Goal: Information Seeking & Learning: Understand process/instructions

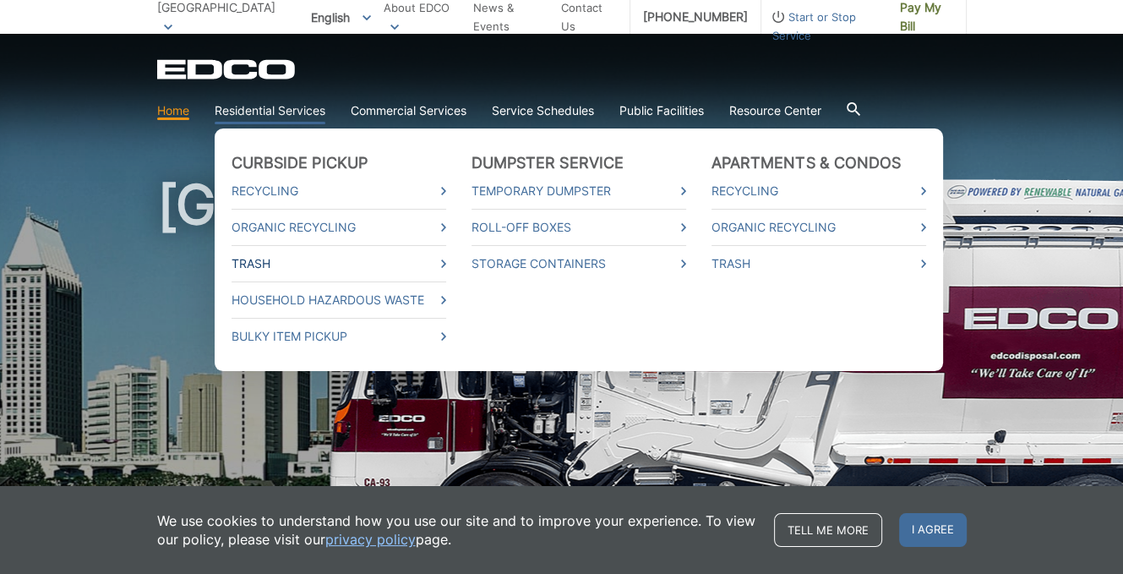
click at [301, 265] on link "Trash" at bounding box center [339, 263] width 215 height 19
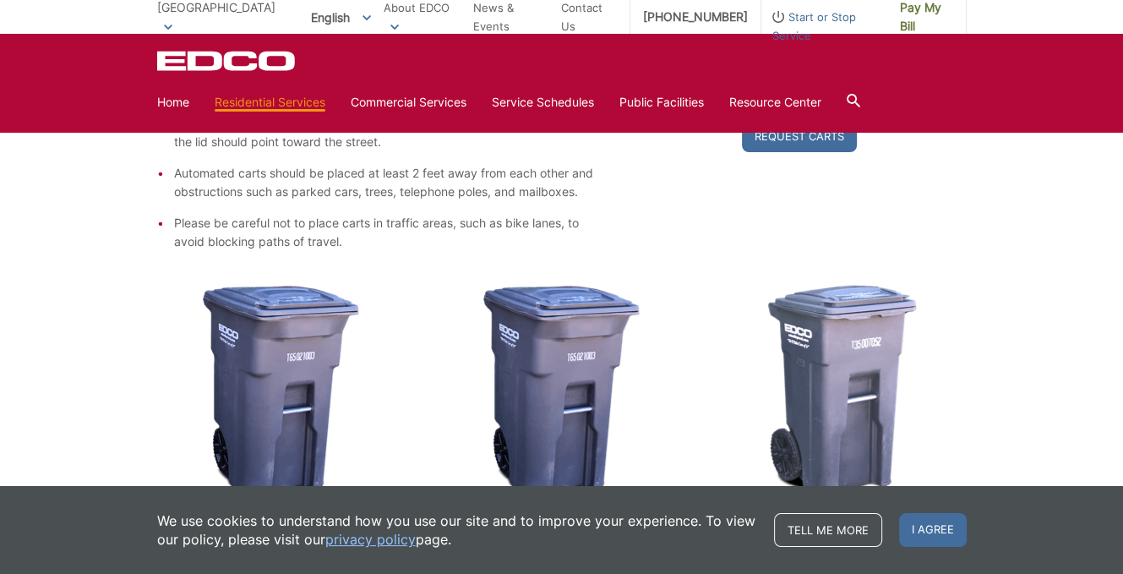
scroll to position [152, 0]
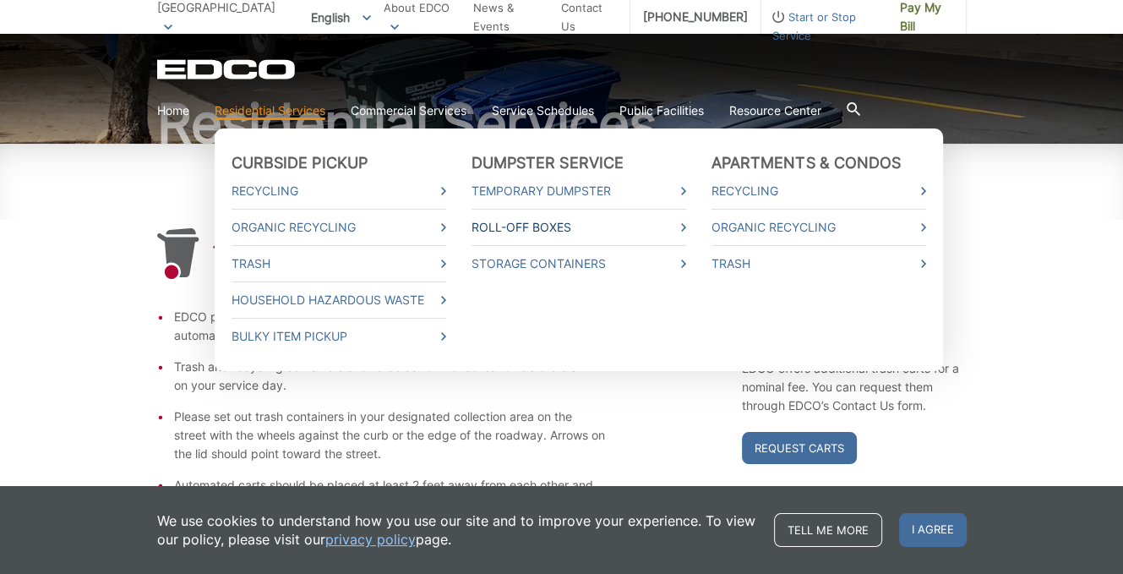
click at [521, 224] on link "Roll-Off Boxes" at bounding box center [579, 227] width 215 height 19
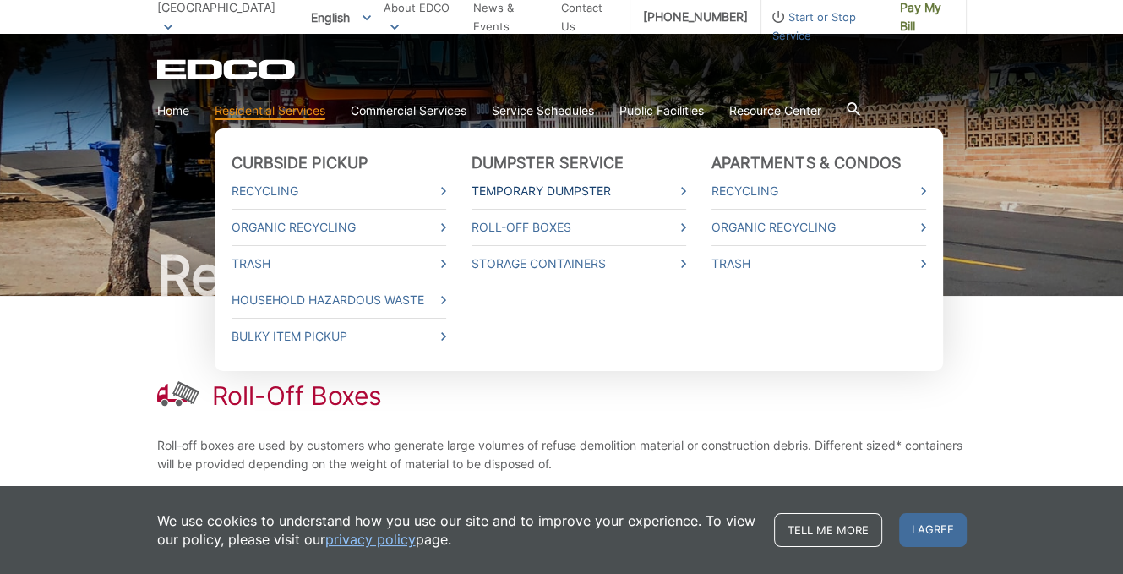
click at [554, 192] on link "Temporary Dumpster" at bounding box center [579, 191] width 215 height 19
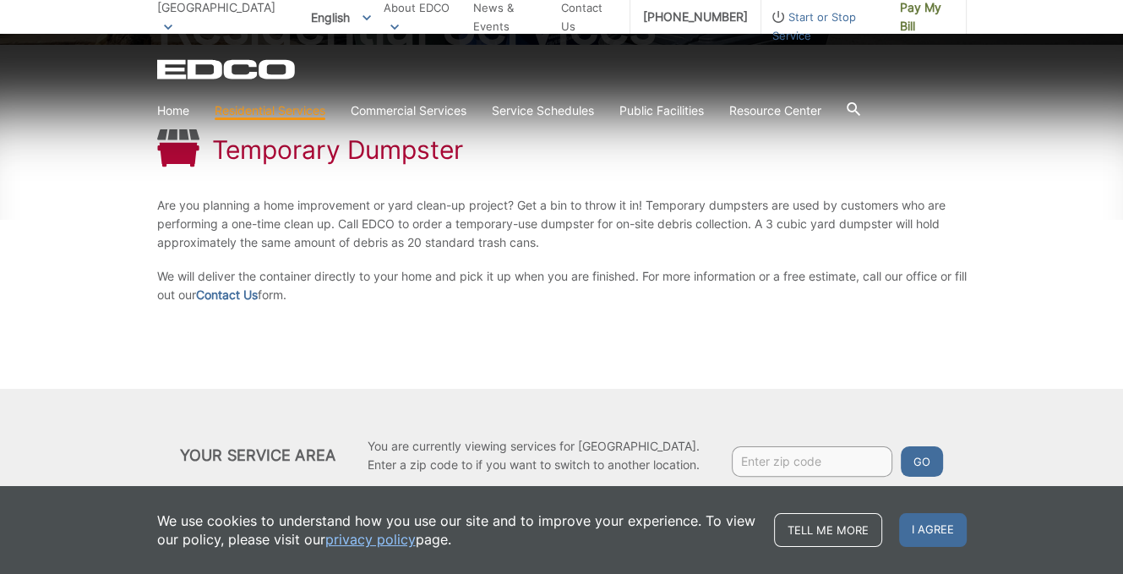
scroll to position [286, 0]
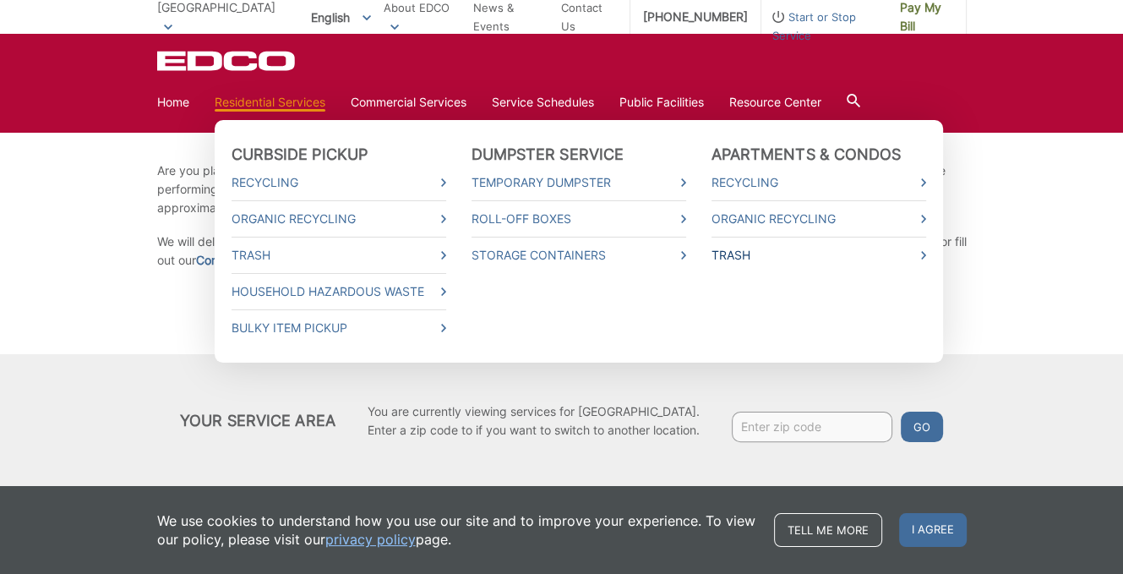
click at [734, 248] on link "Trash" at bounding box center [819, 255] width 215 height 19
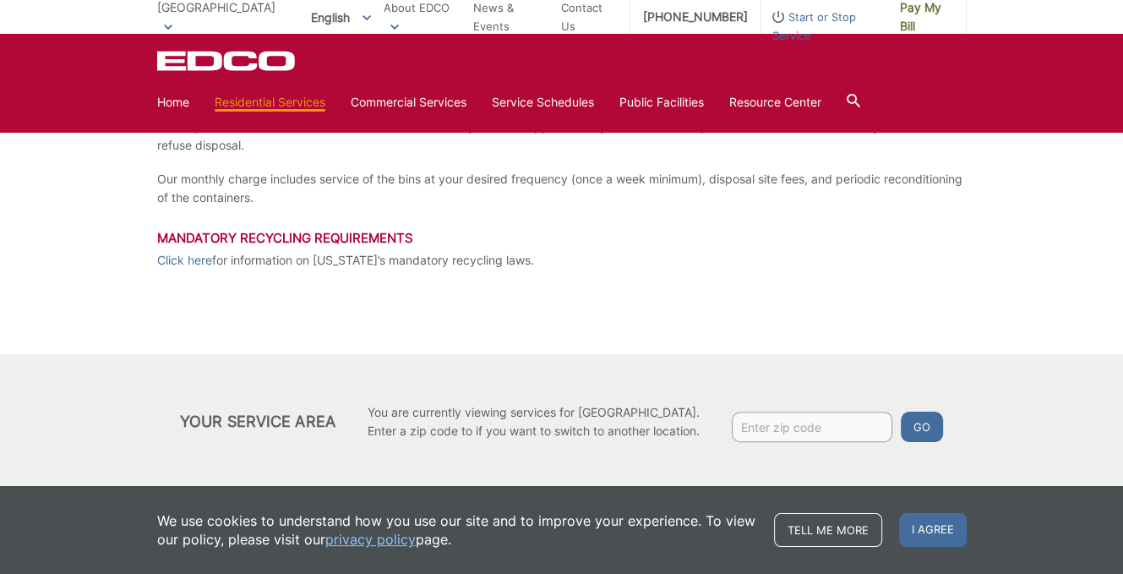
scroll to position [396, 0]
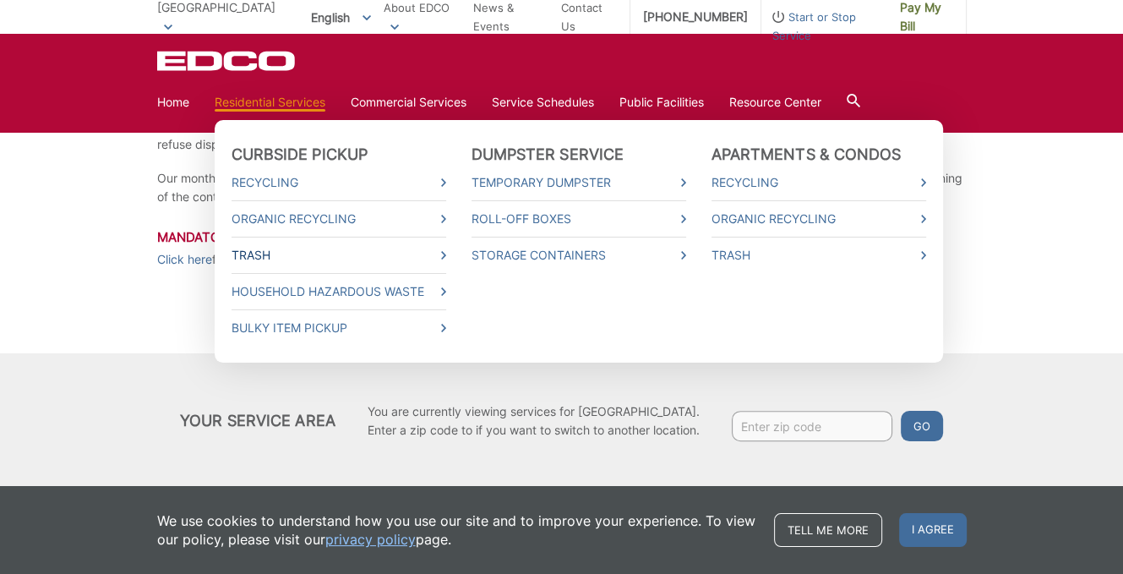
click at [265, 249] on link "Trash" at bounding box center [339, 255] width 215 height 19
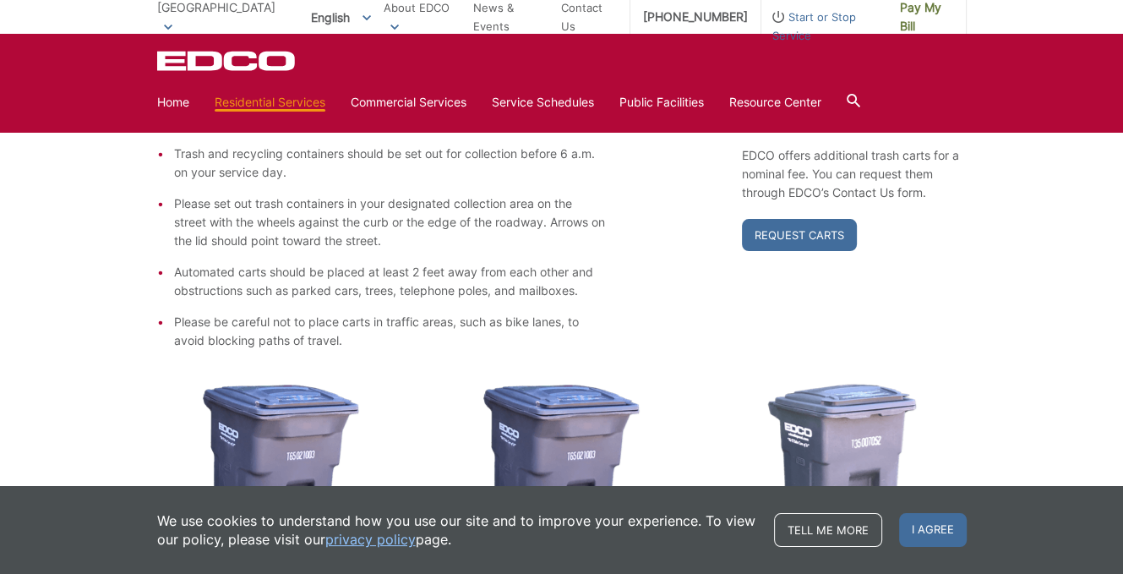
scroll to position [254, 0]
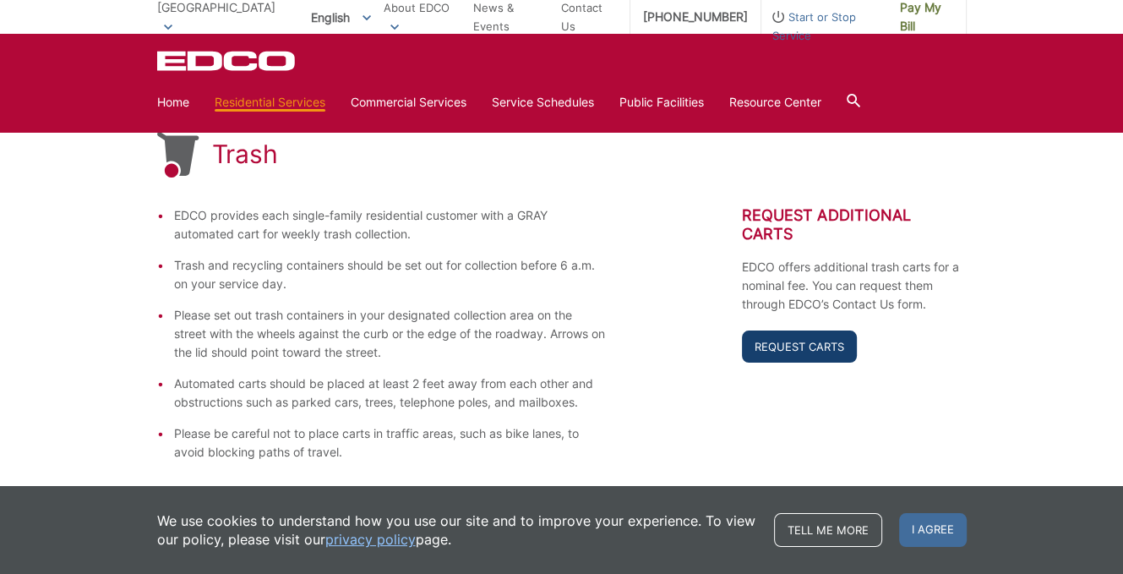
click at [810, 337] on link "Request Carts" at bounding box center [799, 346] width 115 height 32
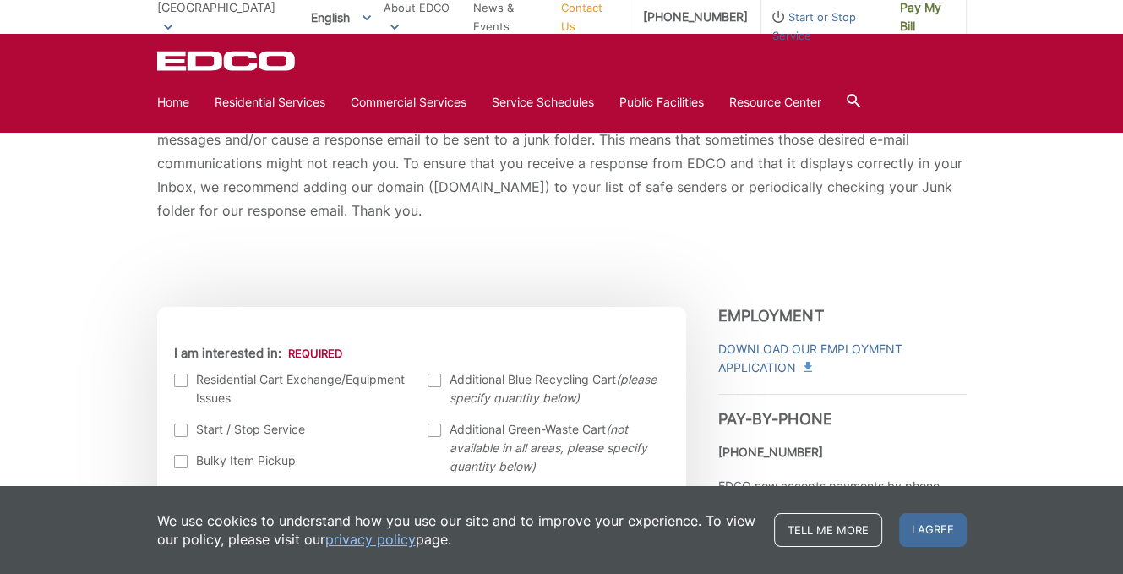
scroll to position [338, 0]
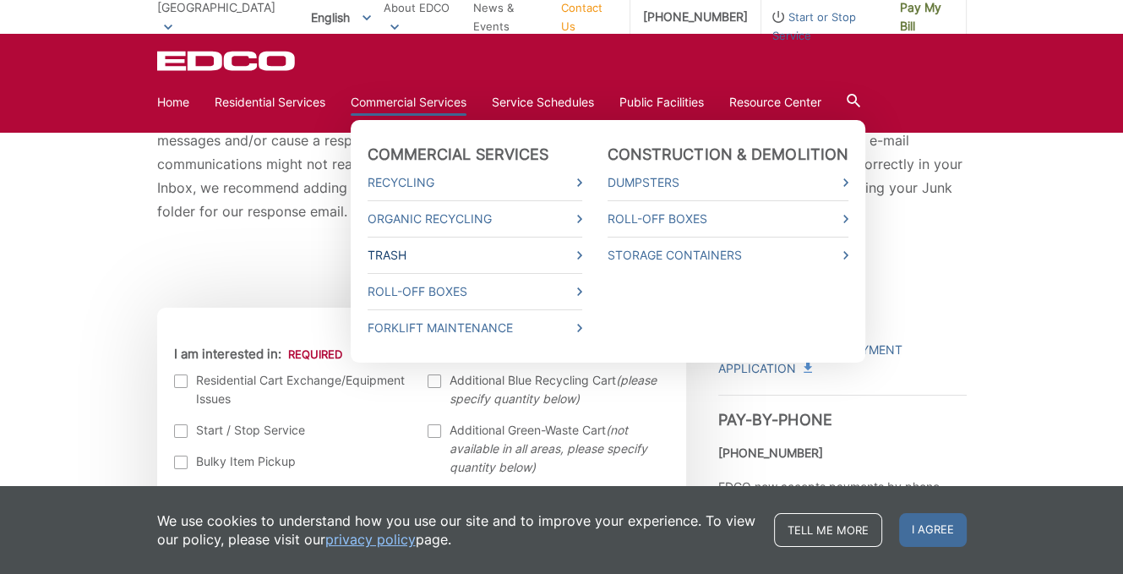
click at [389, 258] on link "Trash" at bounding box center [475, 255] width 215 height 19
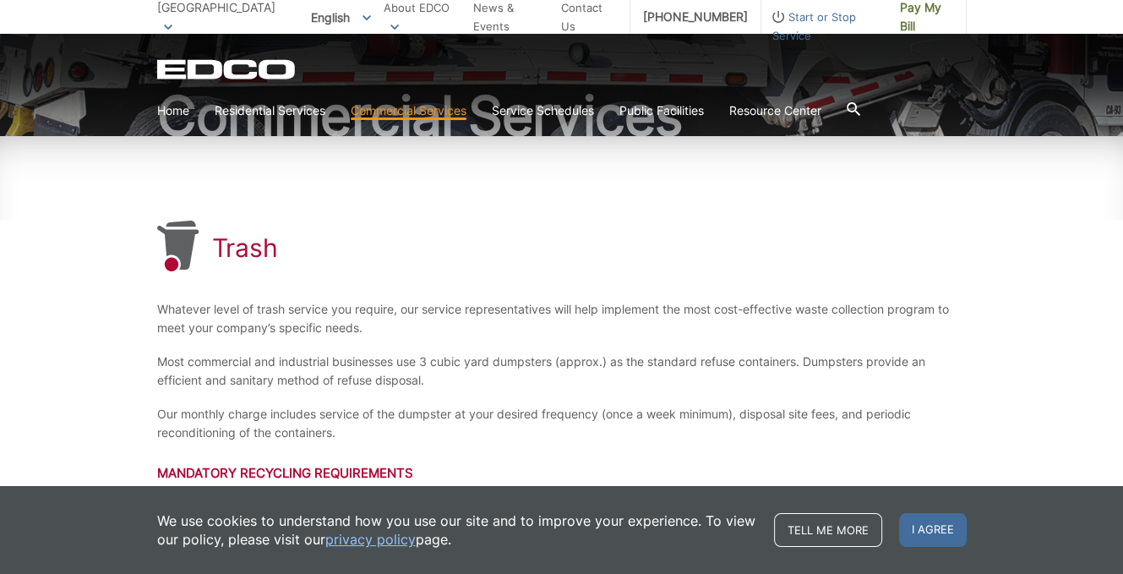
scroll to position [396, 0]
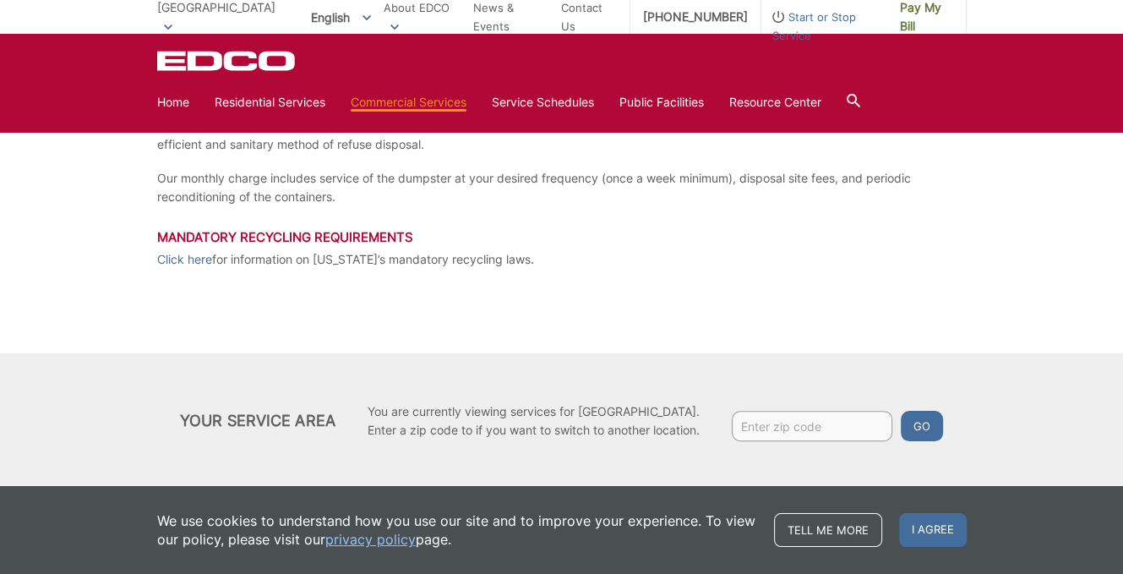
click at [842, 435] on input "Enter zip code" at bounding box center [812, 426] width 161 height 30
type input "92115"
click at [914, 428] on button "Go" at bounding box center [922, 426] width 42 height 30
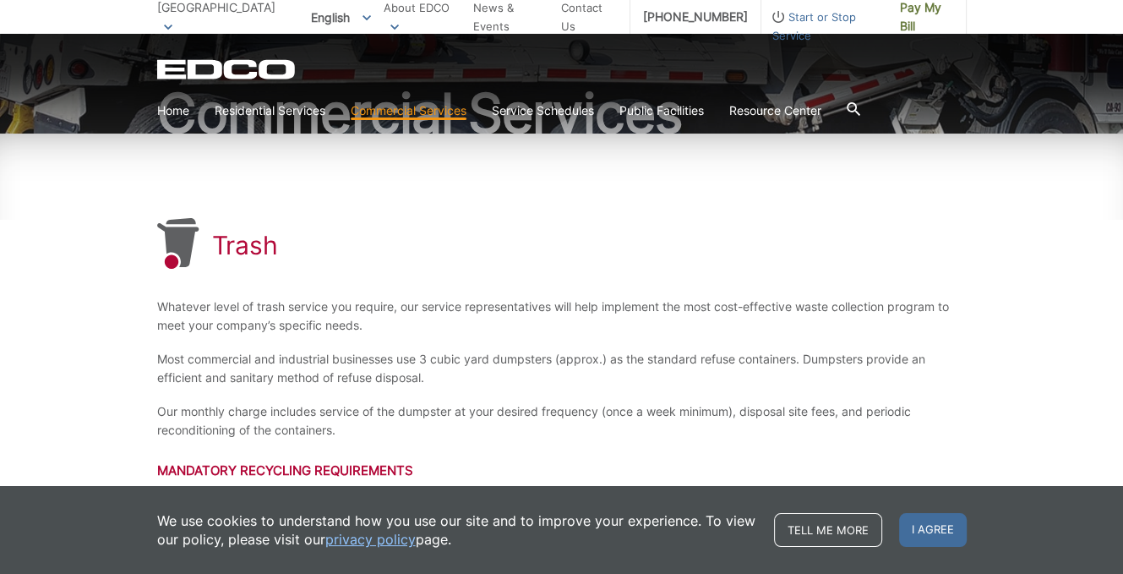
scroll to position [338, 0]
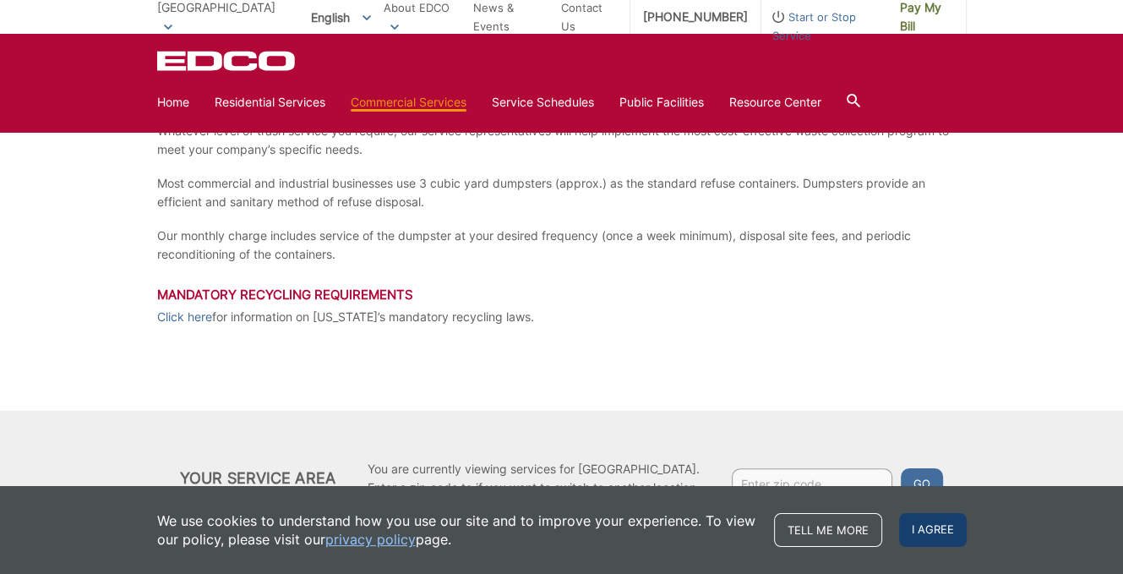
click at [926, 527] on span "I agree" at bounding box center [933, 530] width 68 height 34
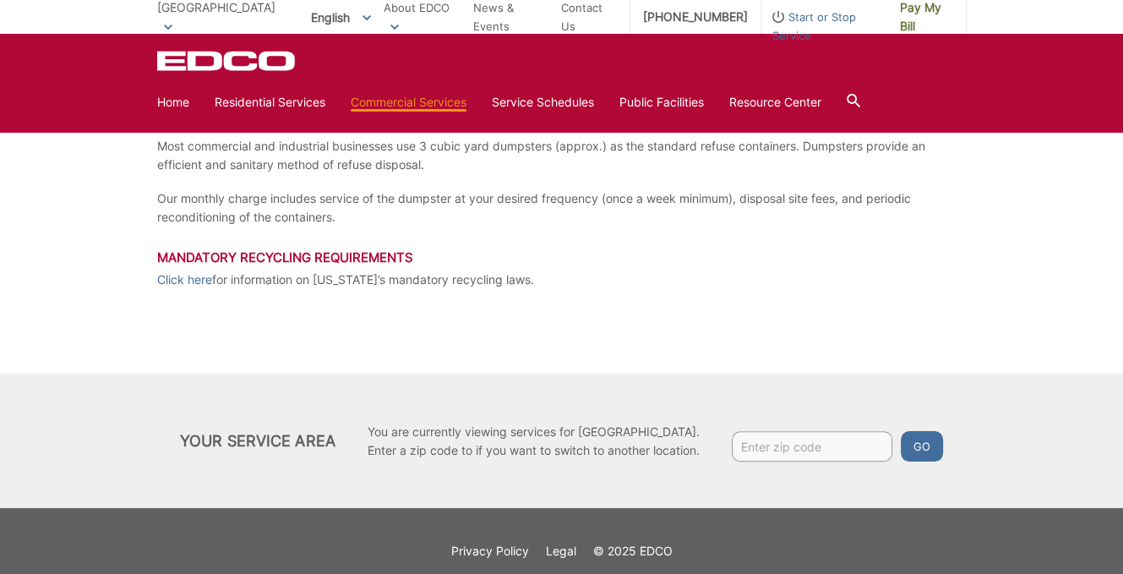
scroll to position [396, 0]
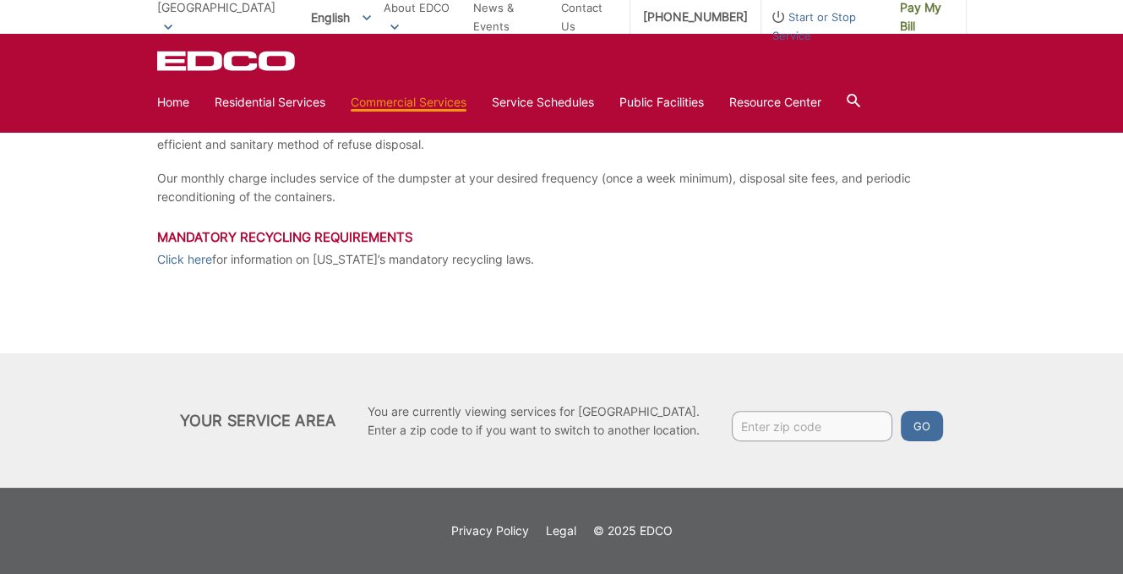
click at [772, 416] on input "Enter zip code" at bounding box center [812, 426] width 161 height 30
type input "92115"
click at [903, 424] on button "Go" at bounding box center [922, 426] width 42 height 30
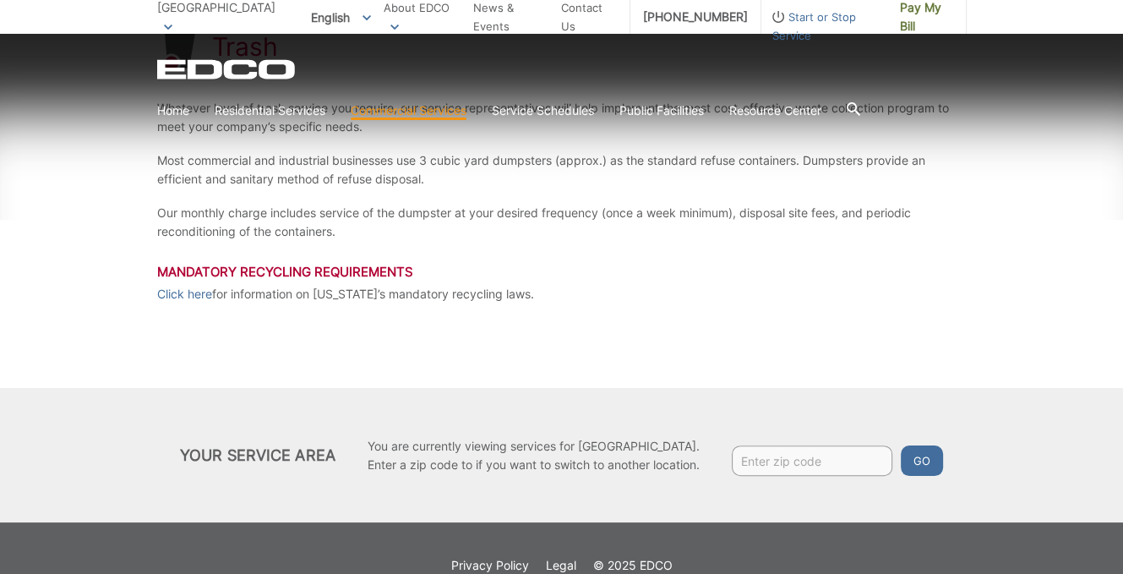
scroll to position [396, 0]
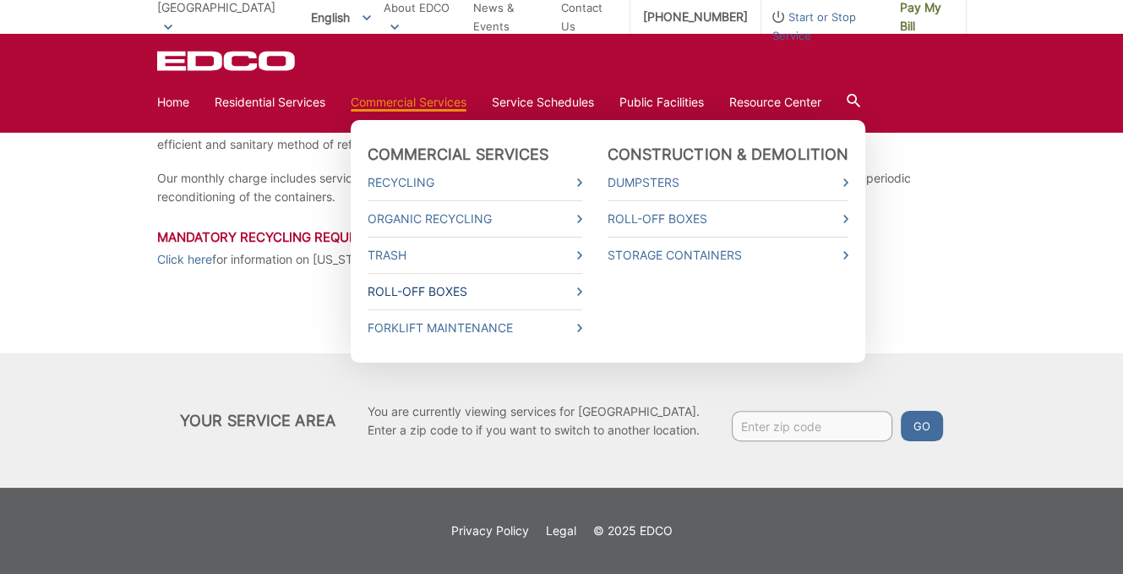
click at [379, 296] on link "Roll-Off Boxes" at bounding box center [475, 291] width 215 height 19
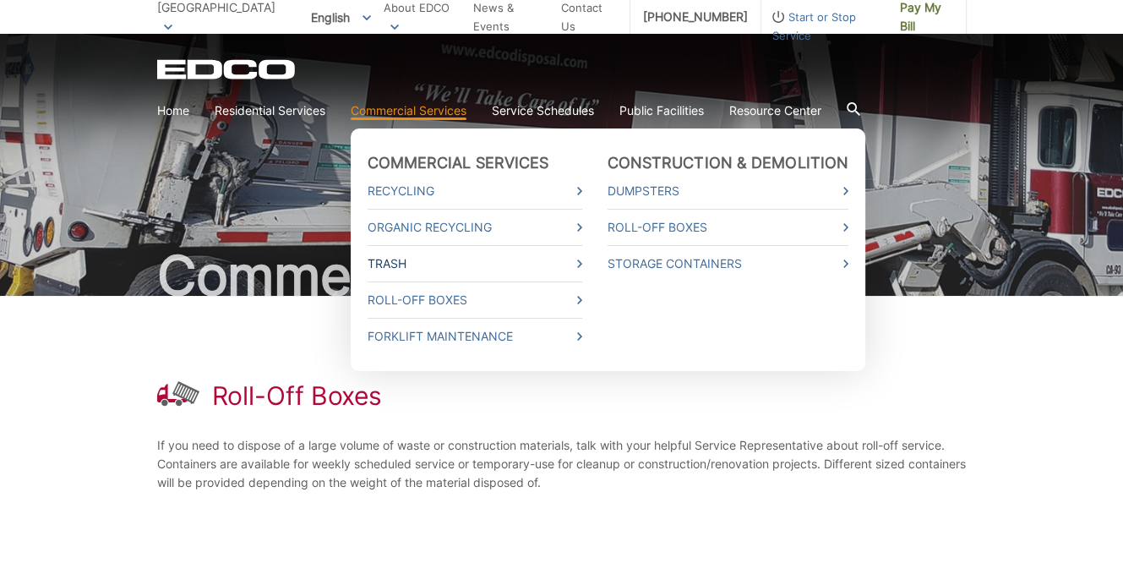
click at [399, 267] on link "Trash" at bounding box center [475, 263] width 215 height 19
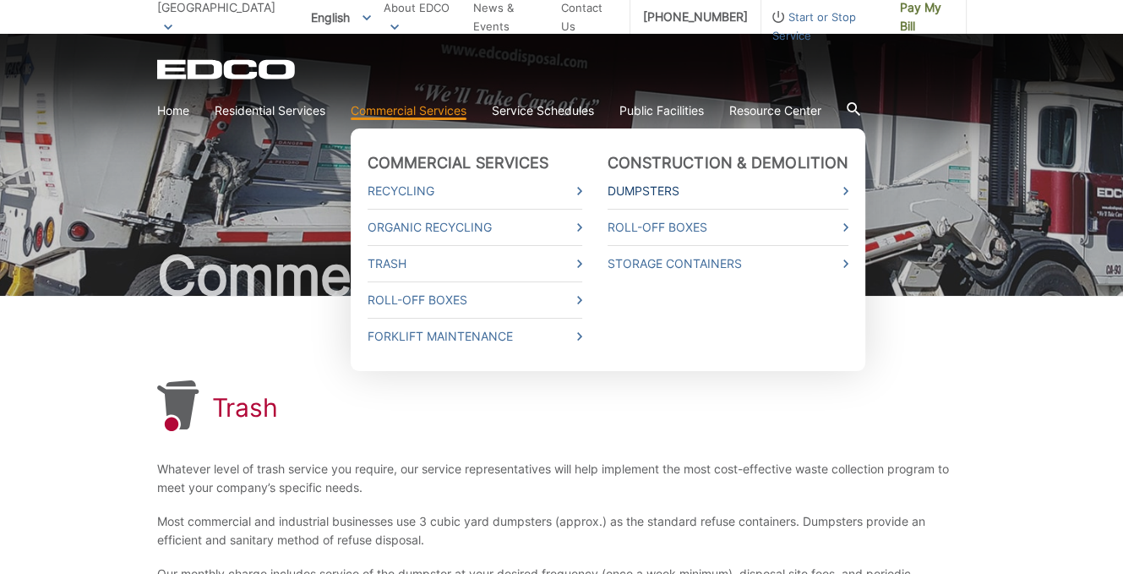
click at [658, 187] on link "Dumpsters" at bounding box center [729, 191] width 242 height 19
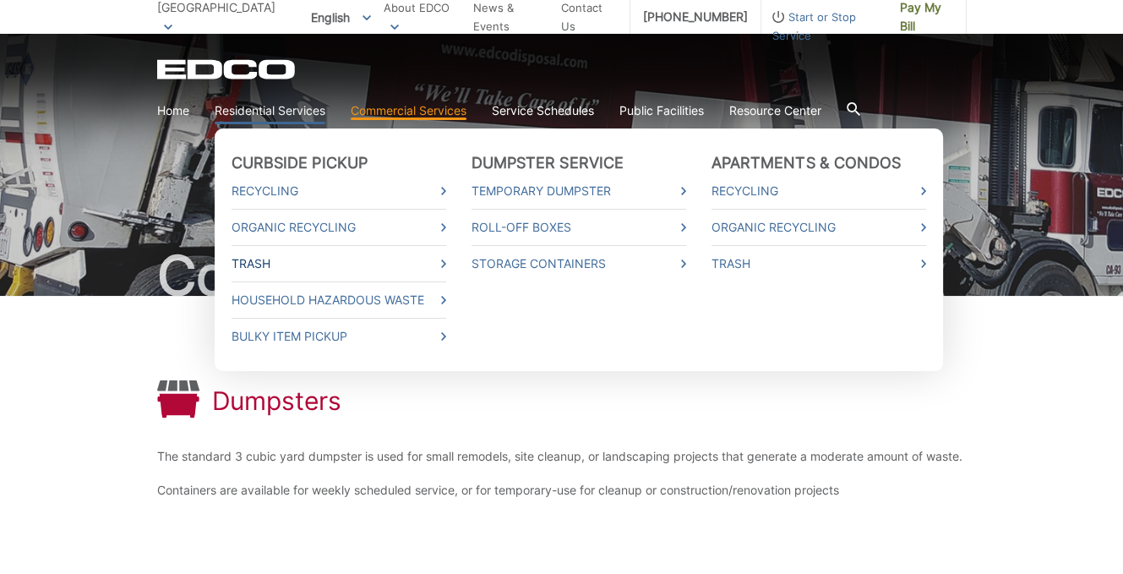
click at [254, 265] on link "Trash" at bounding box center [339, 263] width 215 height 19
